Goal: Task Accomplishment & Management: Complete application form

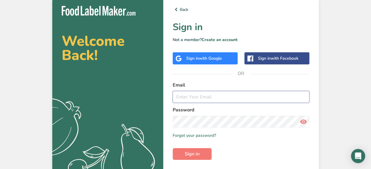
type input "[EMAIL_ADDRESS][DOMAIN_NAME]"
drag, startPoint x: 227, startPoint y: 94, endPoint x: 141, endPoint y: 91, distance: 86.2
click at [141, 91] on section "Welcome Back! .a{fill:#f5f3ed;} Back Sign in Not a member? Create an account Si…" at bounding box center [185, 94] width 266 height 196
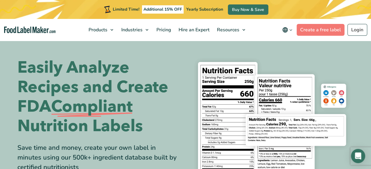
scroll to position [147, 0]
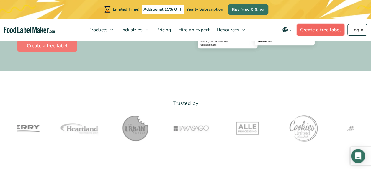
click at [324, 30] on link "Create a free label" at bounding box center [320, 30] width 48 height 12
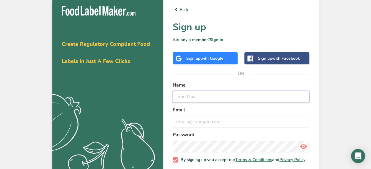
click at [254, 96] on input "text" at bounding box center [241, 97] width 137 height 12
click at [226, 98] on input "text" at bounding box center [241, 97] width 137 height 12
click at [220, 96] on input "text" at bounding box center [241, 97] width 137 height 12
type input "m"
type input "ANGEL gARRIDO"
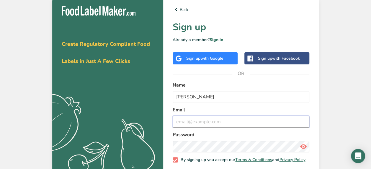
click at [220, 123] on input "email" at bounding box center [241, 122] width 137 height 12
type input "A"
type input "angelfsc@gmail.com"
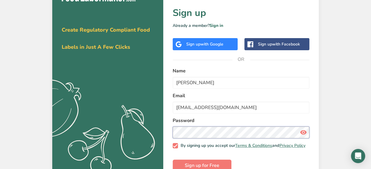
scroll to position [29, 0]
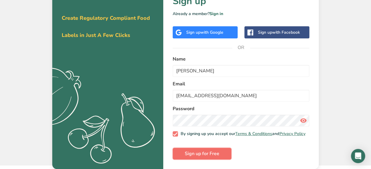
click at [209, 154] on span "Sign up for Free" at bounding box center [202, 153] width 35 height 7
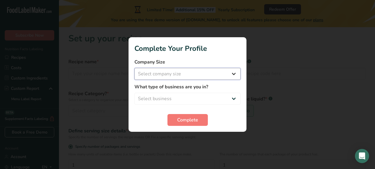
click at [198, 73] on select "Select company size Fewer than 10 Employees 10 to 50 Employees 51 to 500 Employ…" at bounding box center [187, 74] width 106 height 12
select select "1"
click at [134, 68] on select "Select company size Fewer than 10 Employees 10 to 50 Employees 51 to 500 Employ…" at bounding box center [187, 74] width 106 height 12
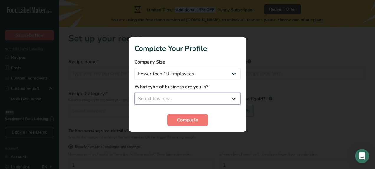
click at [191, 97] on select "Select business Packaged Food Manufacturer Restaurant & Cafe Bakery Meal Plans …" at bounding box center [187, 99] width 106 height 12
select select "1"
click at [134, 93] on select "Select business Packaged Food Manufacturer Restaurant & Cafe Bakery Meal Plans …" at bounding box center [187, 99] width 106 height 12
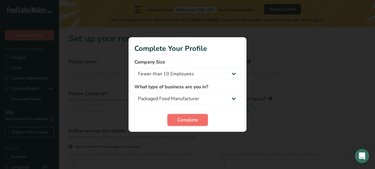
click at [191, 119] on span "Complete" at bounding box center [187, 119] width 21 height 7
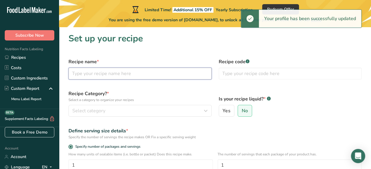
click at [131, 73] on input "text" at bounding box center [139, 74] width 143 height 12
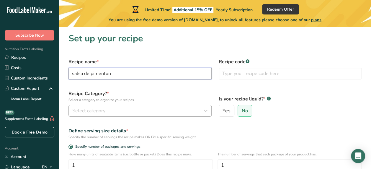
type input "salsa de pimenton"
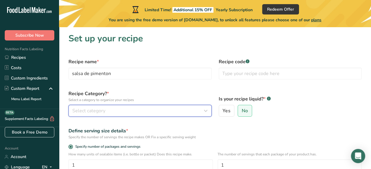
click at [130, 113] on div "Select category" at bounding box center [138, 110] width 132 height 7
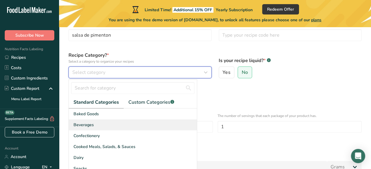
scroll to position [47, 0]
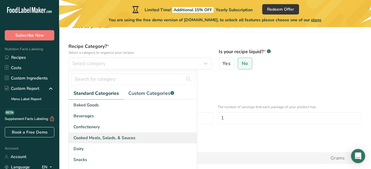
click at [161, 139] on div "Cooked Meals, Salads, & Sauces" at bounding box center [133, 137] width 128 height 11
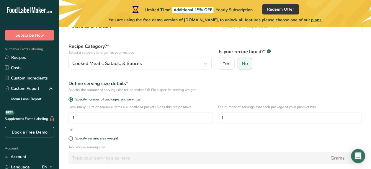
click at [227, 66] on span "Yes" at bounding box center [226, 63] width 8 height 6
click at [223, 65] on input "Yes" at bounding box center [221, 64] width 4 height 4
radio input "true"
radio input "false"
select select "22"
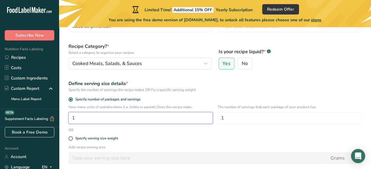
click at [117, 117] on input "1" at bounding box center [140, 118] width 144 height 12
type input "7"
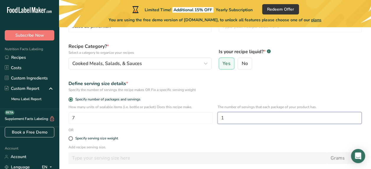
click at [248, 122] on input "1" at bounding box center [289, 118] width 144 height 12
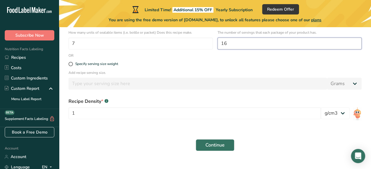
scroll to position [131, 0]
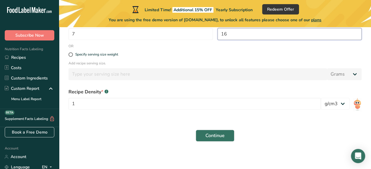
type input "16"
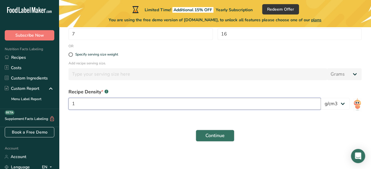
click at [140, 101] on input "1" at bounding box center [194, 104] width 252 height 12
paste input "0.4683501501"
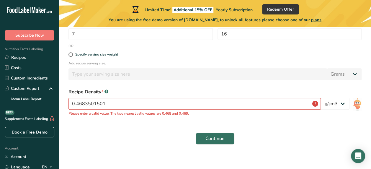
click at [144, 126] on form "Recipe name * salsa de pimenton Recipe code .a-a{fill:#347362;}.b-a{fill:#fff;}…" at bounding box center [215, 36] width 300 height 224
click at [106, 105] on input "0.4683501501" at bounding box center [194, 104] width 252 height 12
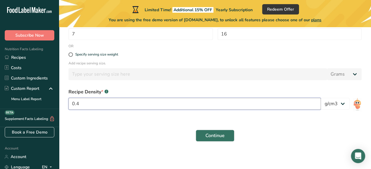
type input "0"
paste input "0.4683501501"
type input "0.468"
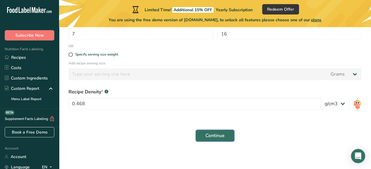
click at [222, 139] on button "Continue" at bounding box center [215, 135] width 39 height 12
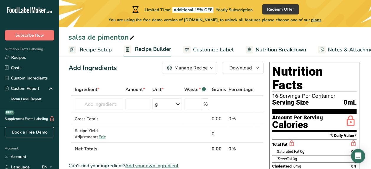
scroll to position [57, 0]
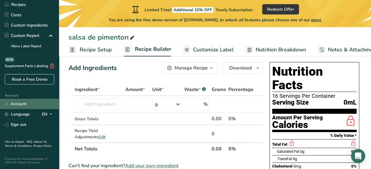
click at [23, 99] on link "Account" at bounding box center [29, 104] width 59 height 10
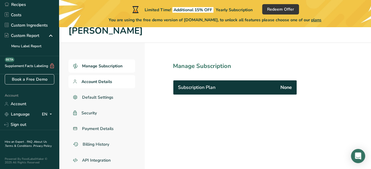
click at [97, 79] on span "Account Details" at bounding box center [96, 81] width 31 height 6
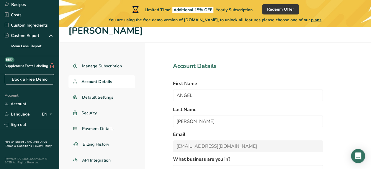
select select
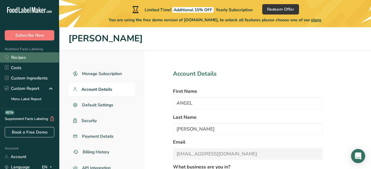
click at [27, 58] on link "Recipes" at bounding box center [29, 57] width 59 height 10
